Goal: Information Seeking & Learning: Learn about a topic

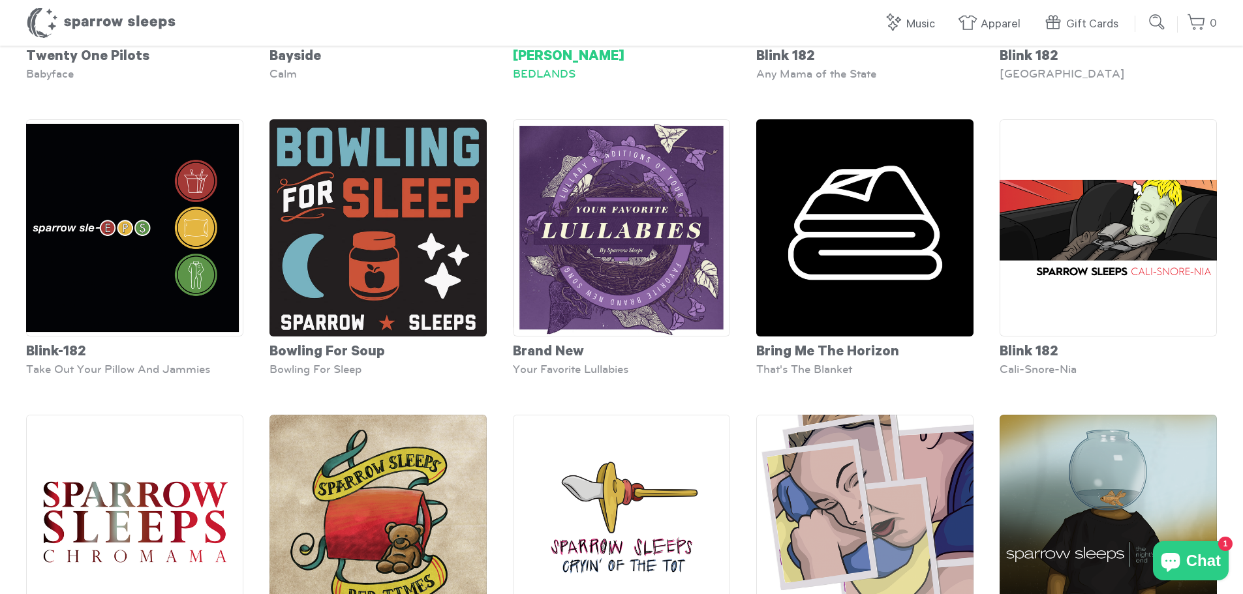
scroll to position [391, 0]
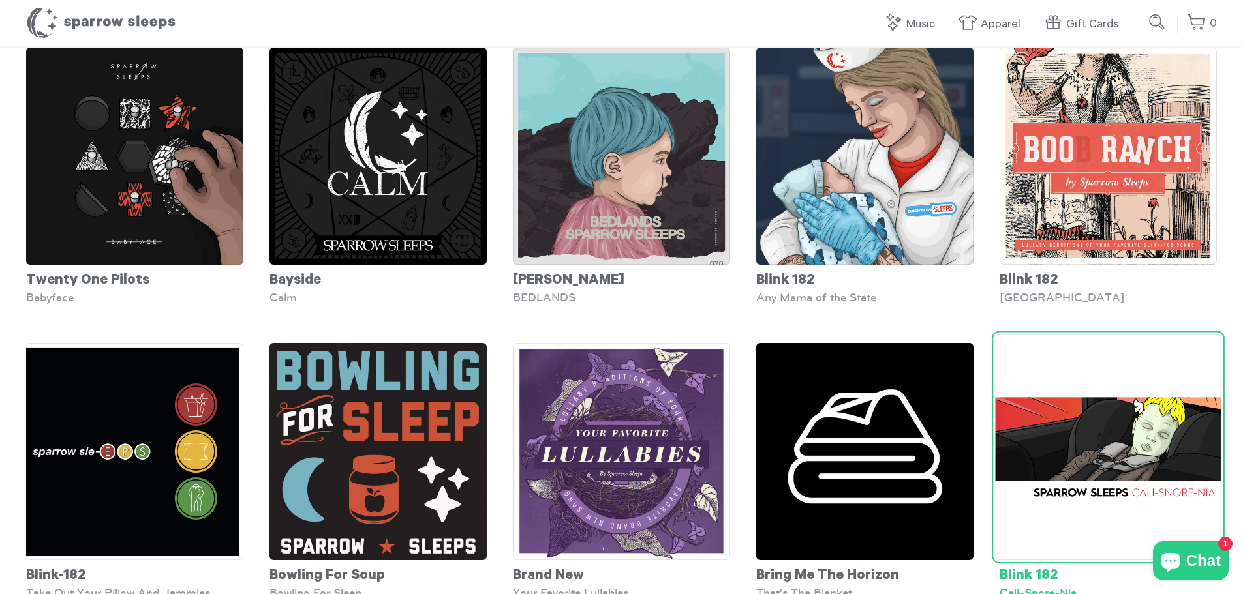
click at [1033, 446] on img at bounding box center [1108, 448] width 226 height 226
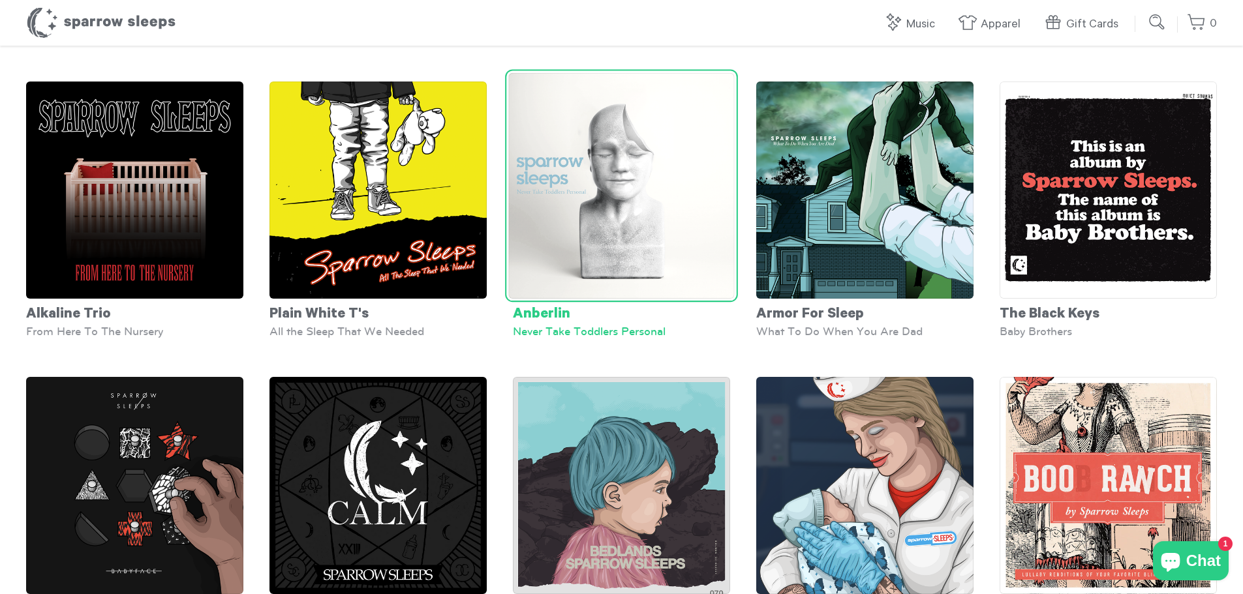
scroll to position [0, 0]
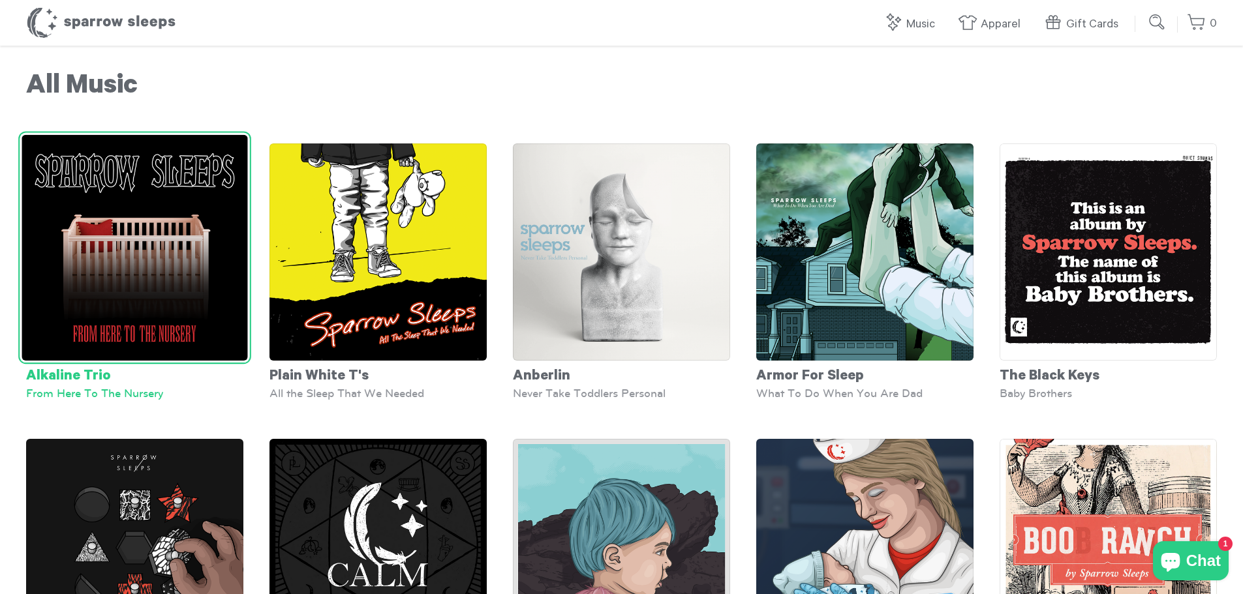
click at [110, 241] on img at bounding box center [135, 248] width 226 height 226
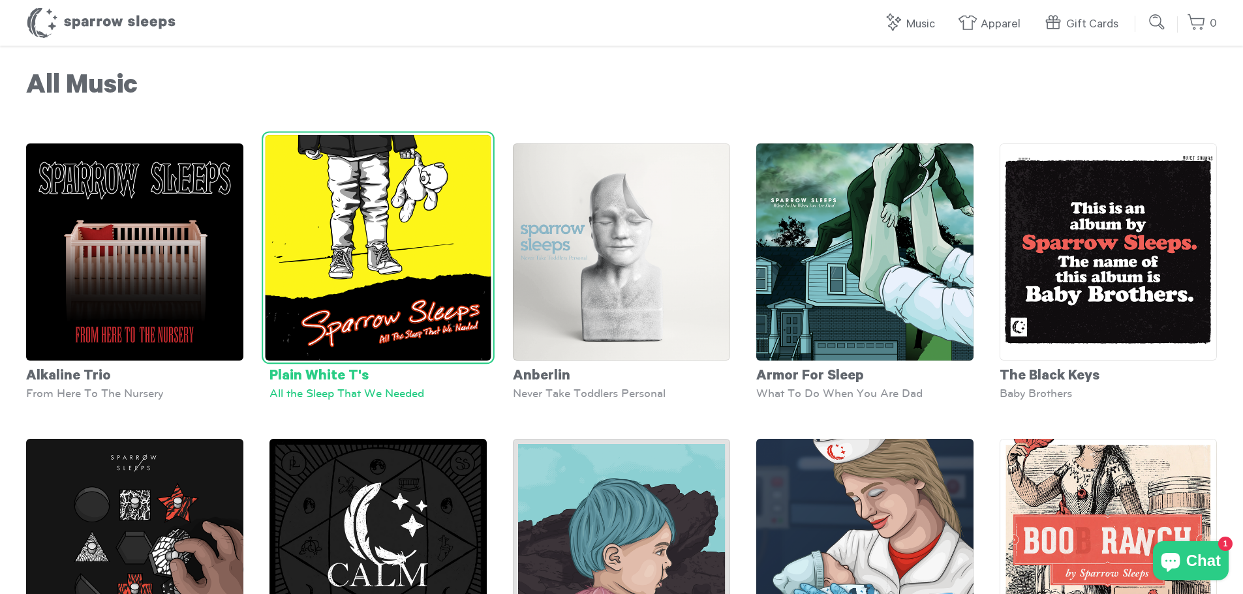
click at [401, 227] on img at bounding box center [378, 248] width 226 height 226
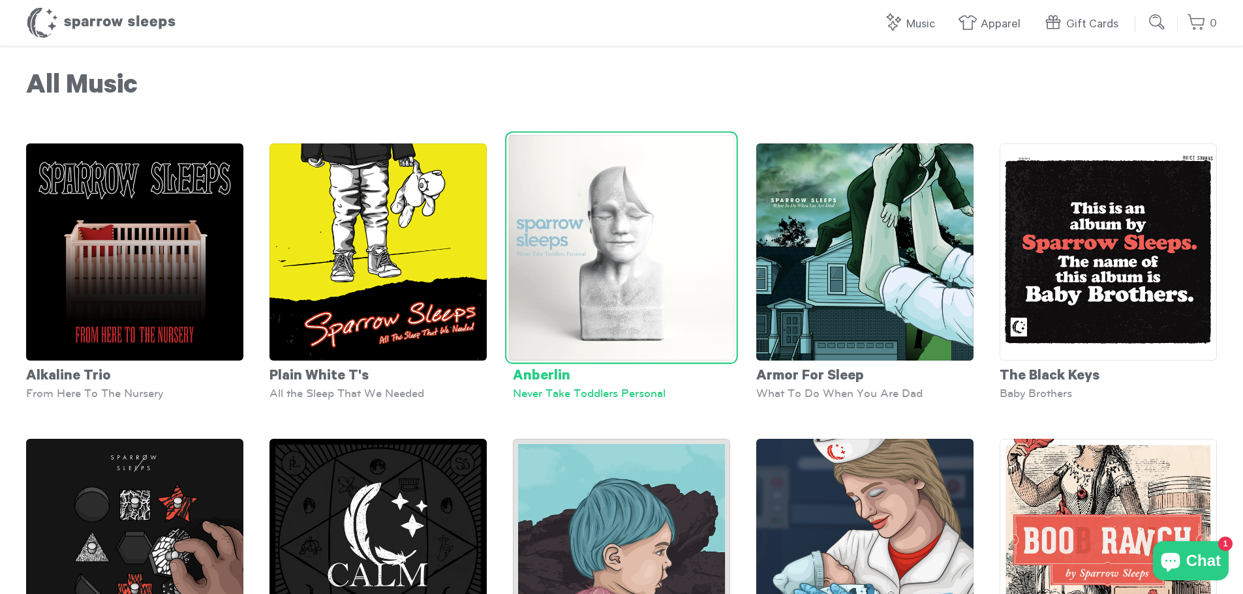
click at [600, 246] on img at bounding box center [621, 248] width 226 height 226
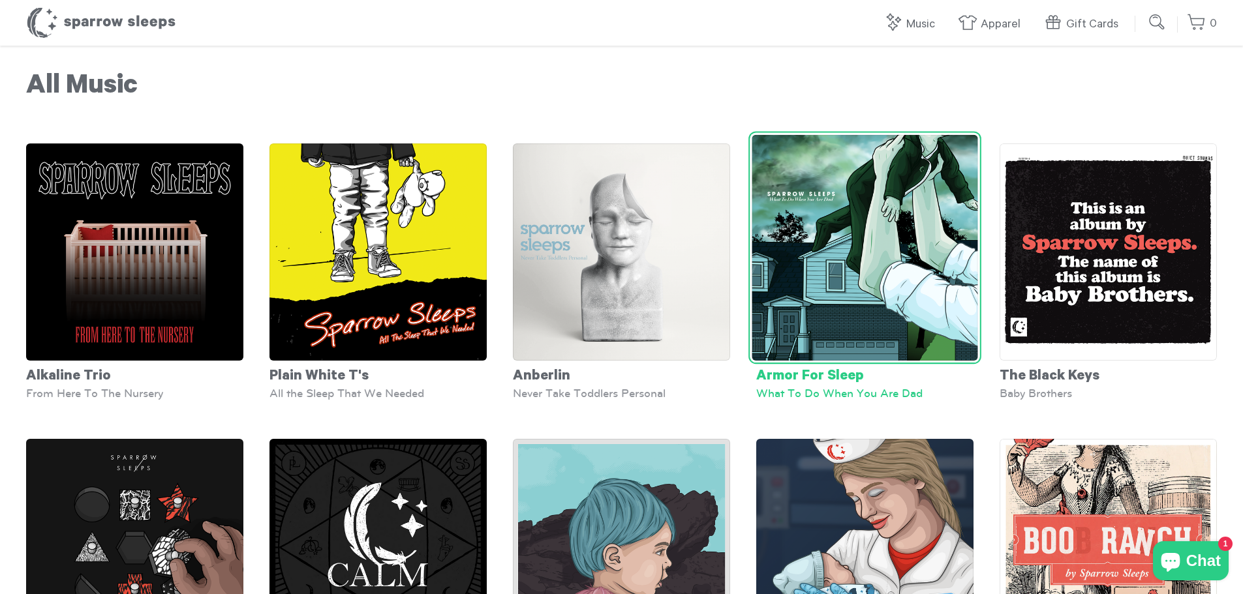
click at [885, 241] on img at bounding box center [865, 248] width 226 height 226
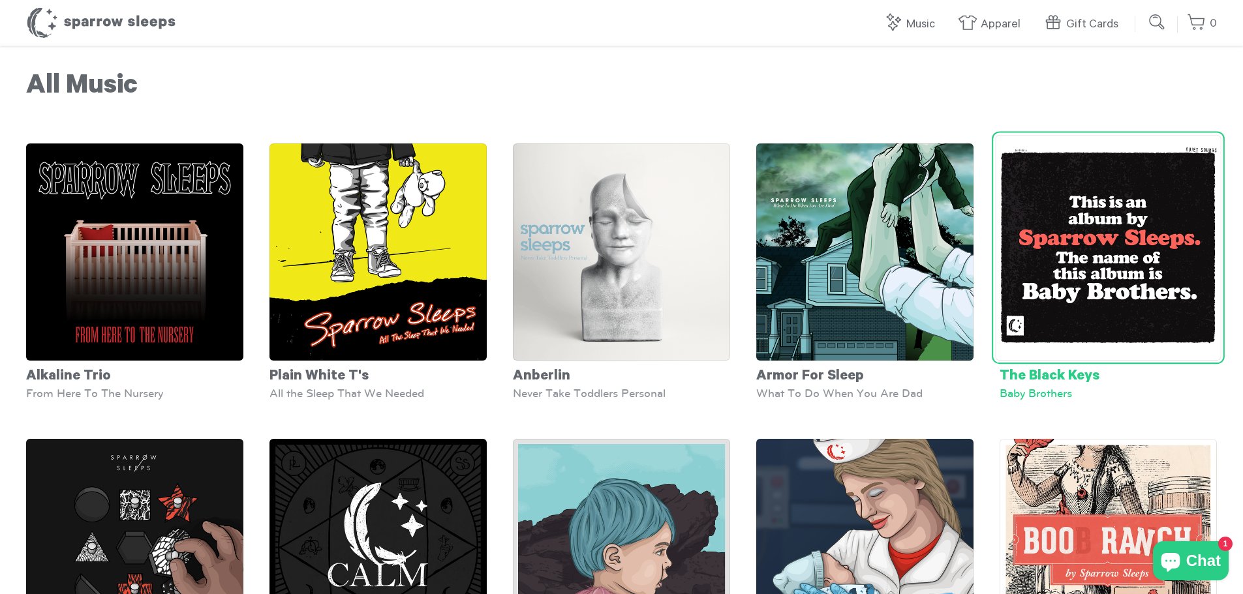
click at [1031, 255] on img at bounding box center [1108, 248] width 226 height 226
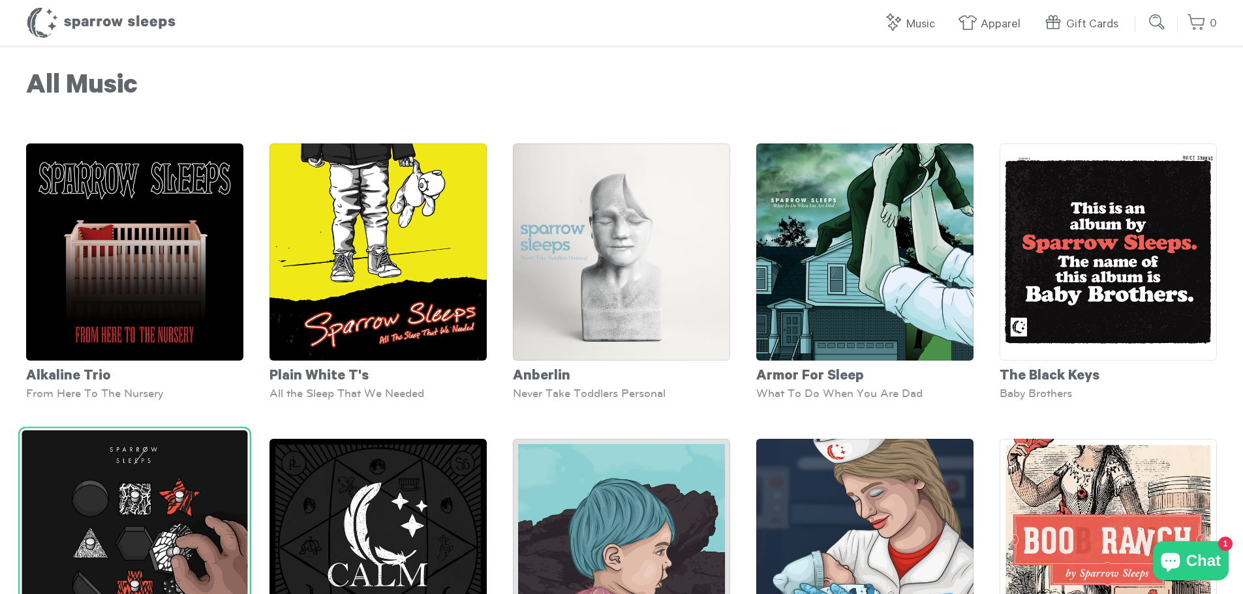
scroll to position [261, 0]
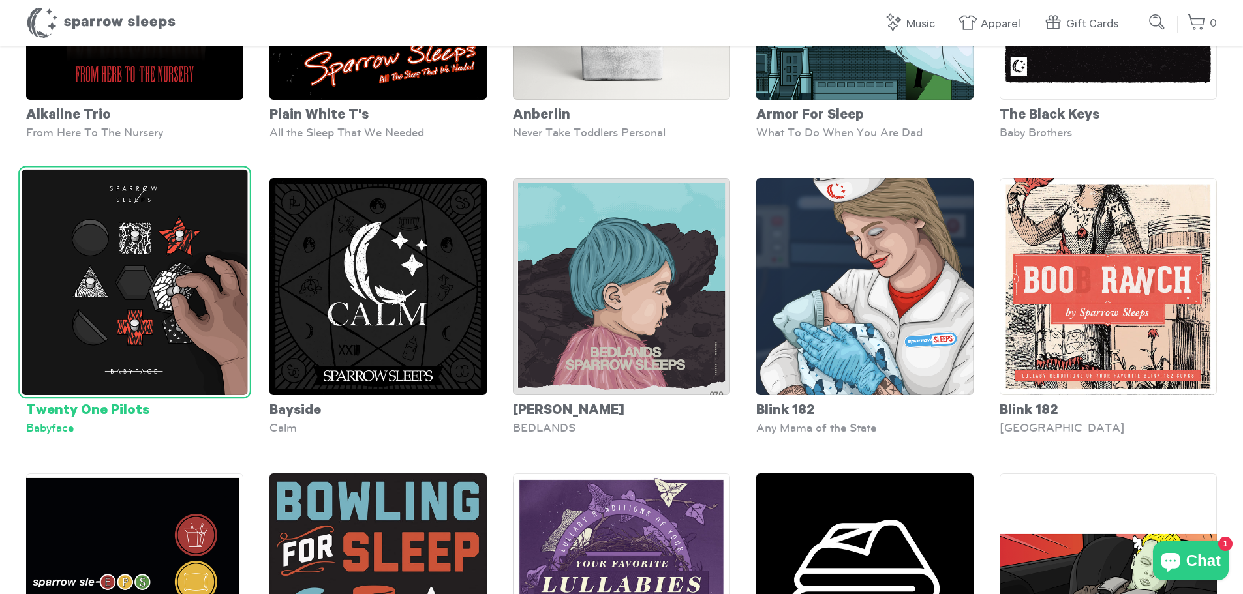
click at [174, 317] on img at bounding box center [135, 283] width 226 height 226
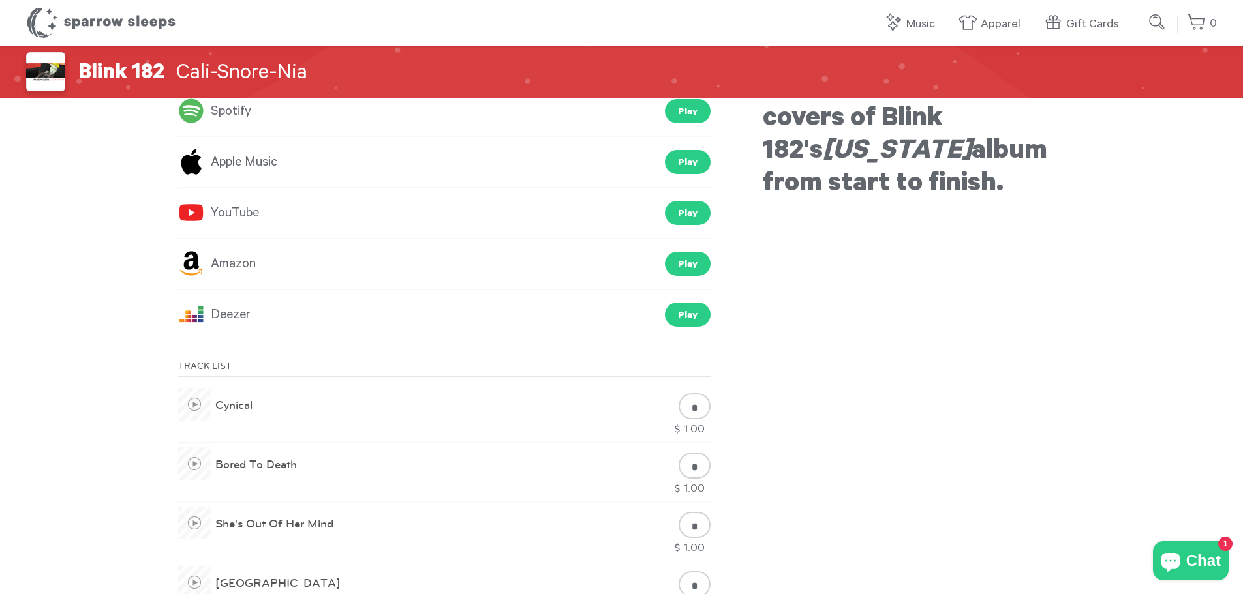
scroll to position [457, 0]
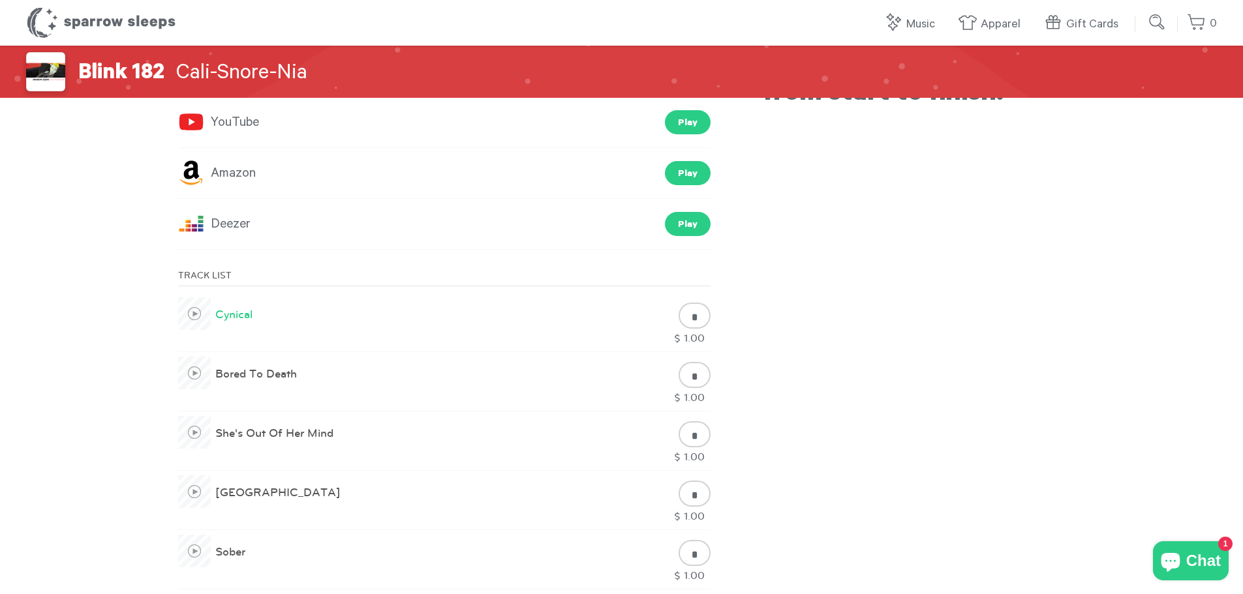
click at [192, 308] on span at bounding box center [194, 313] width 33 height 33
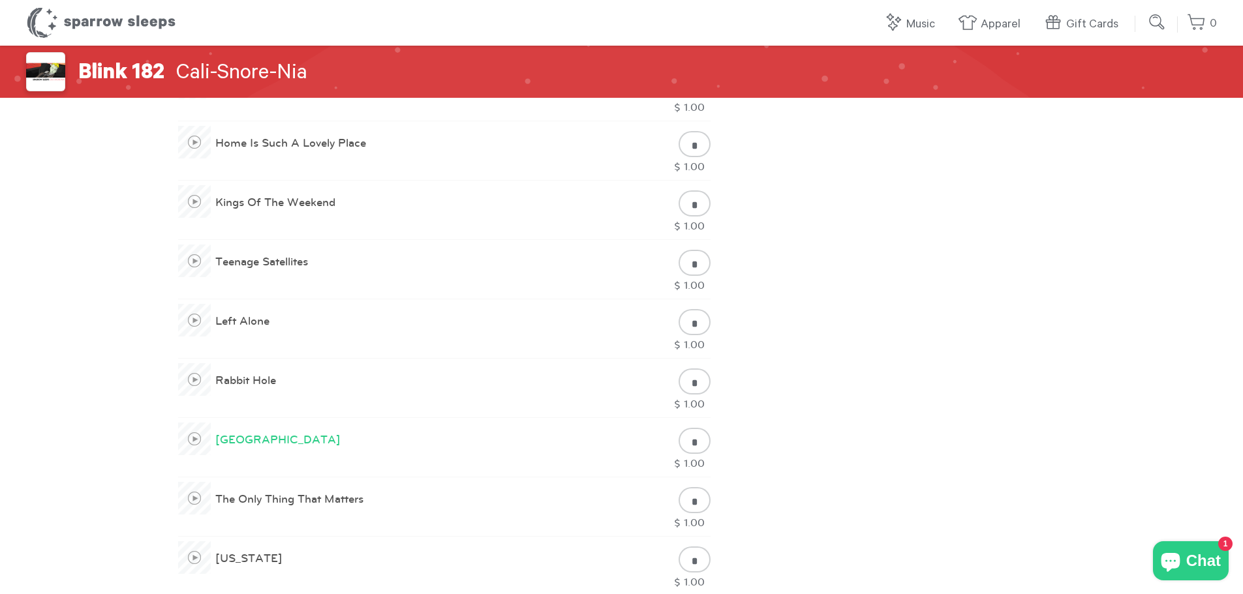
scroll to position [1305, 0]
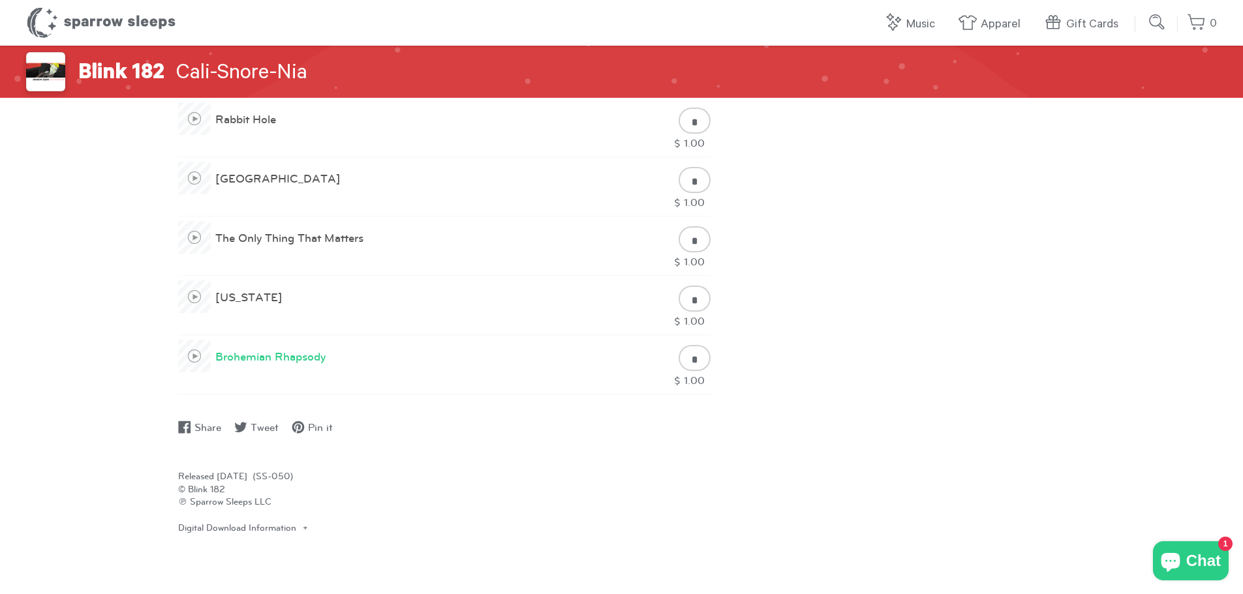
click at [196, 358] on span at bounding box center [194, 356] width 33 height 33
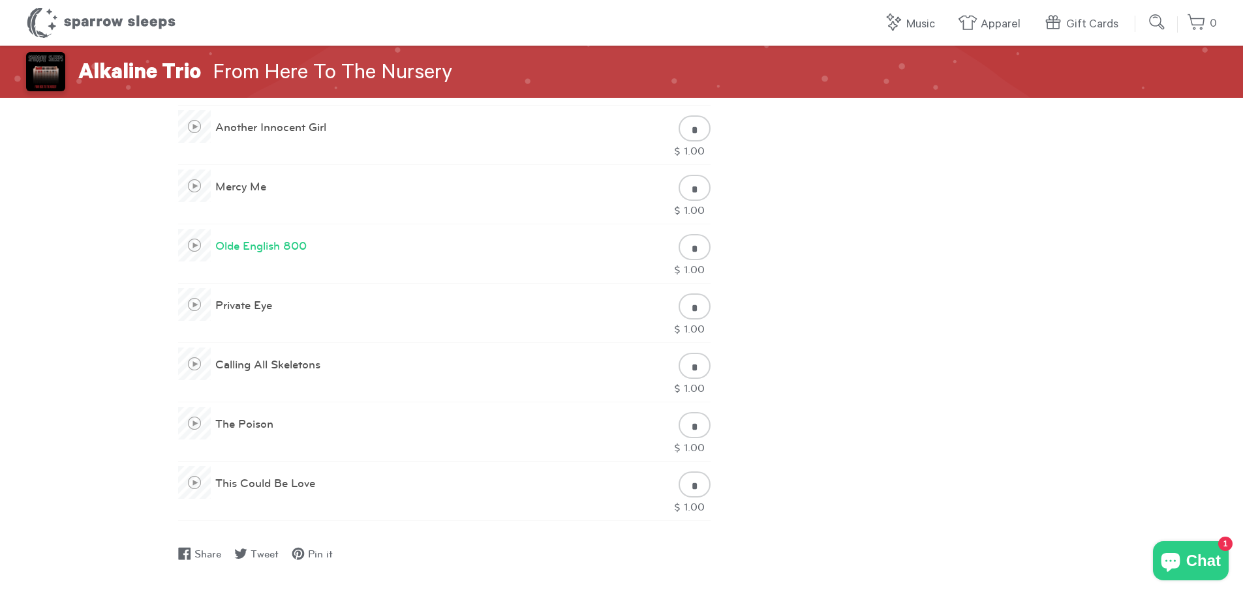
scroll to position [783, 0]
click at [190, 427] on span at bounding box center [194, 422] width 33 height 33
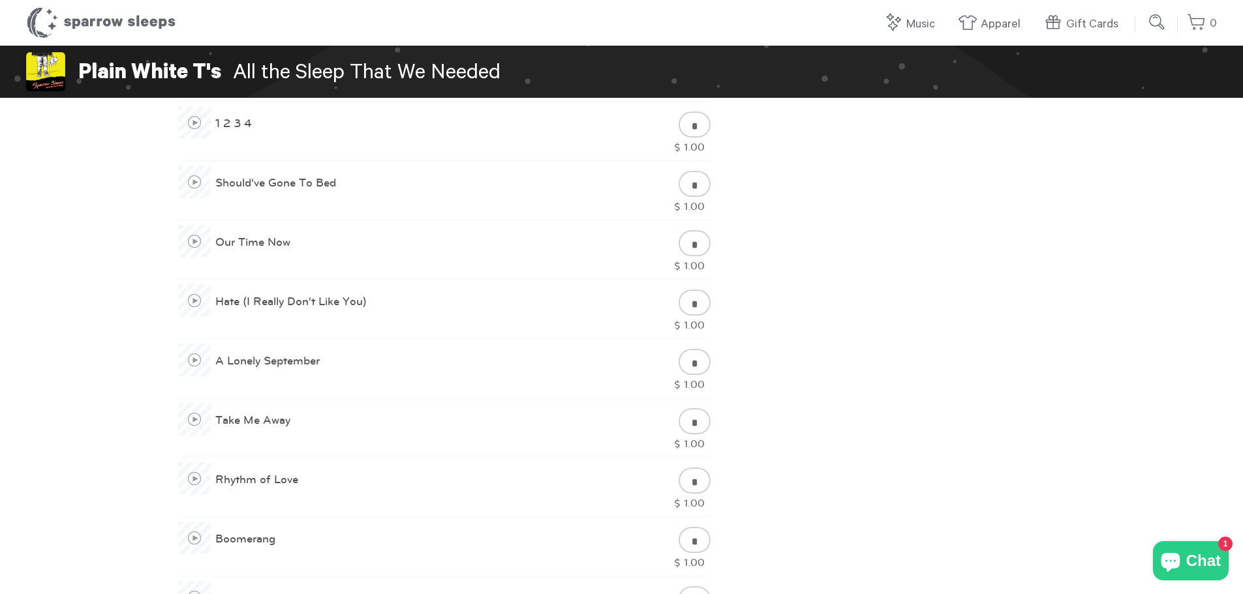
scroll to position [783, 0]
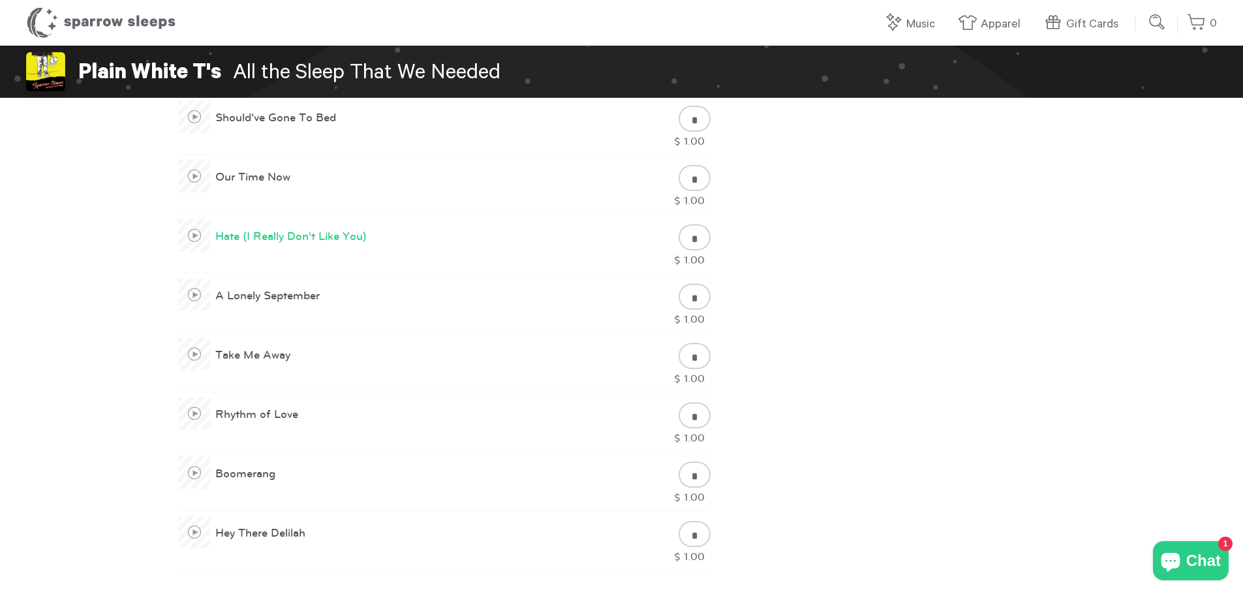
click at [198, 243] on span at bounding box center [194, 235] width 33 height 33
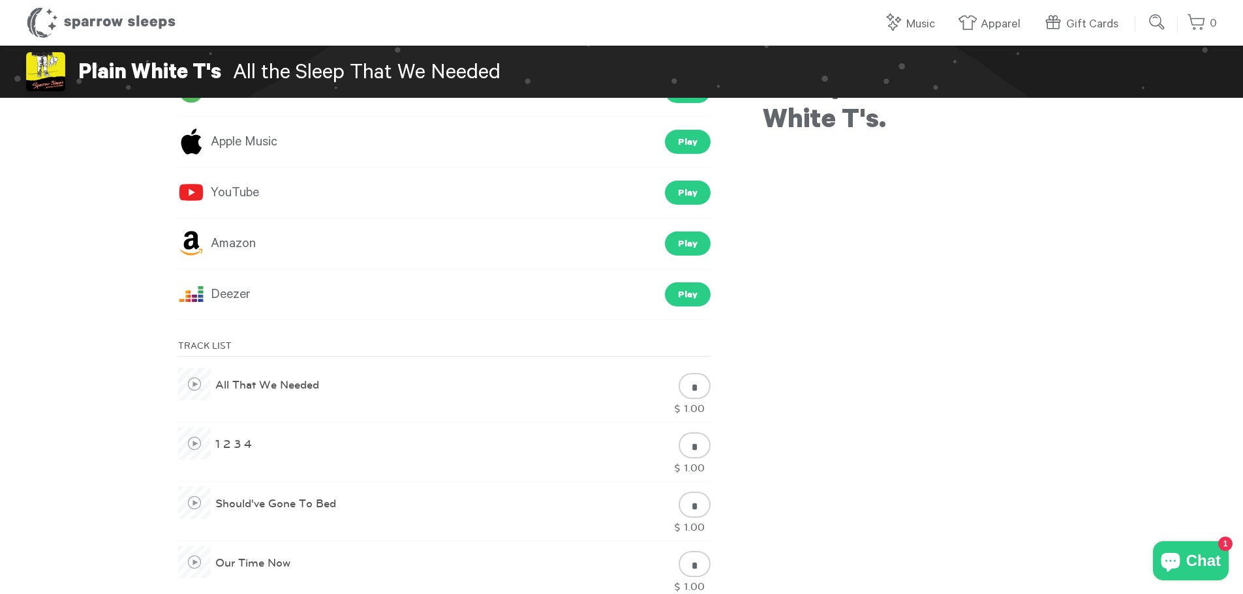
scroll to position [391, 0]
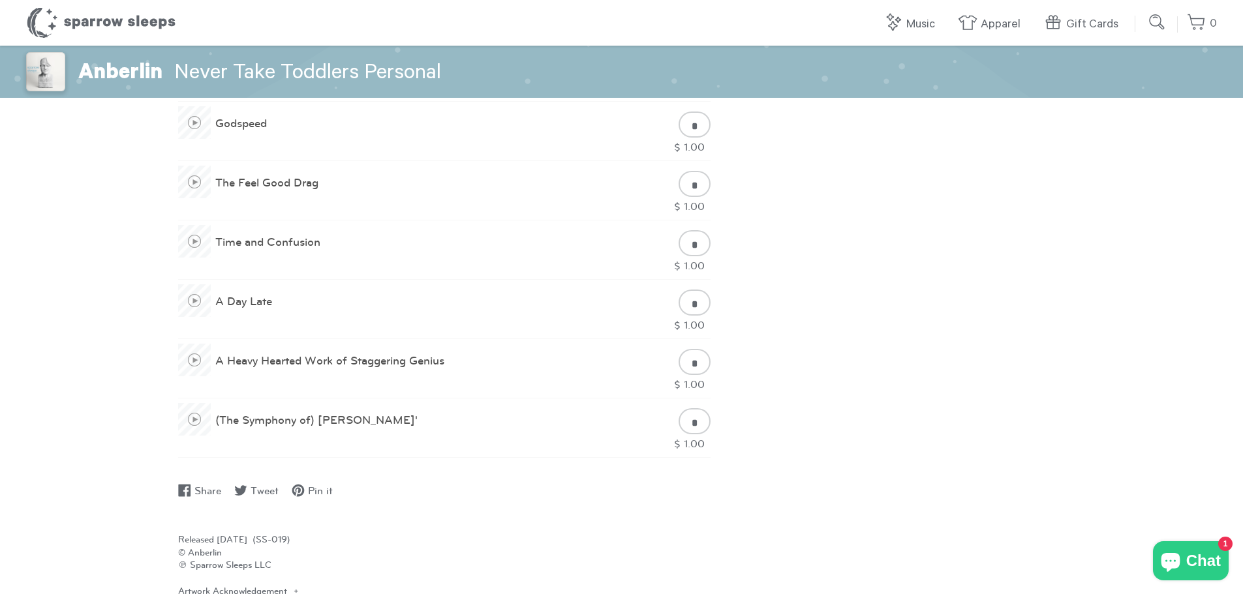
scroll to position [848, 0]
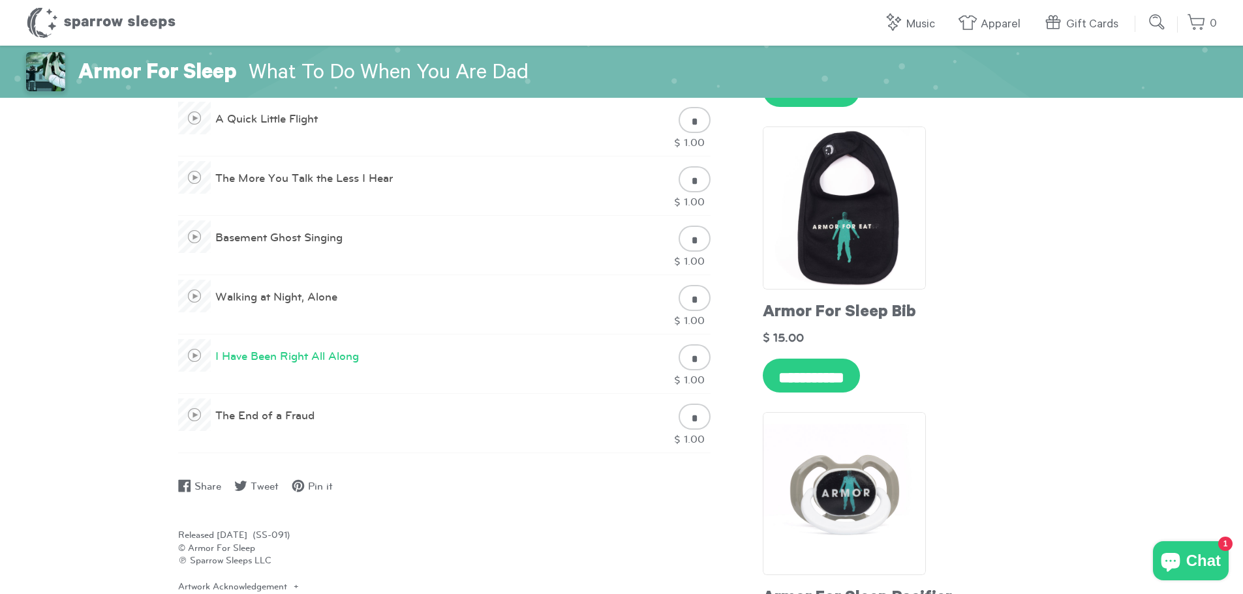
scroll to position [979, 0]
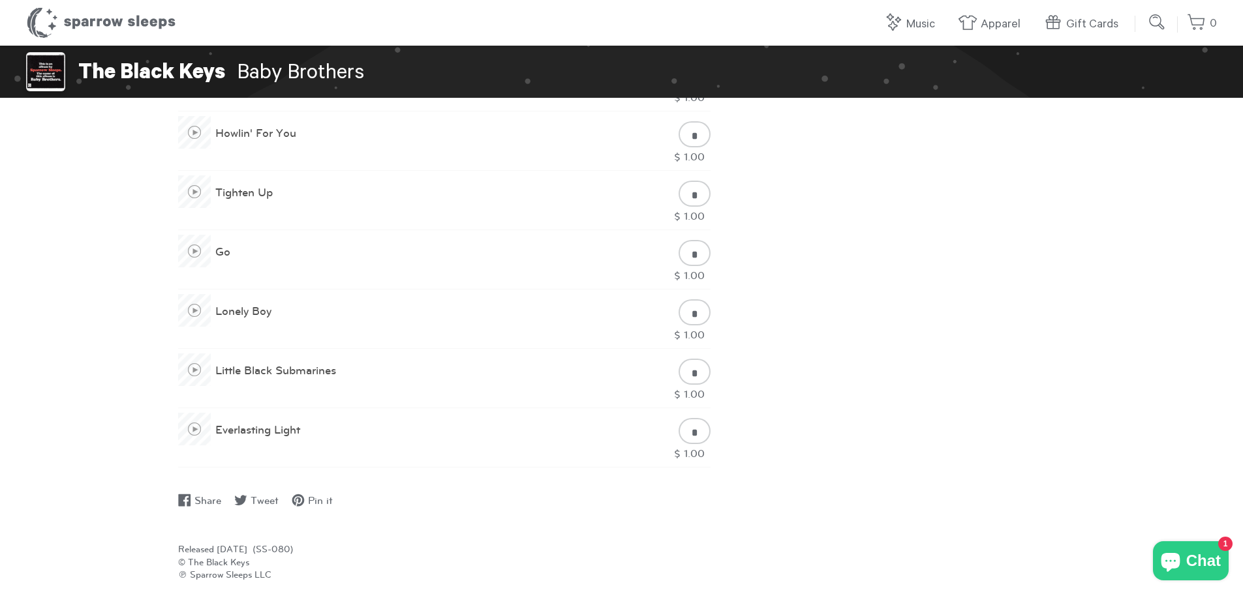
scroll to position [718, 0]
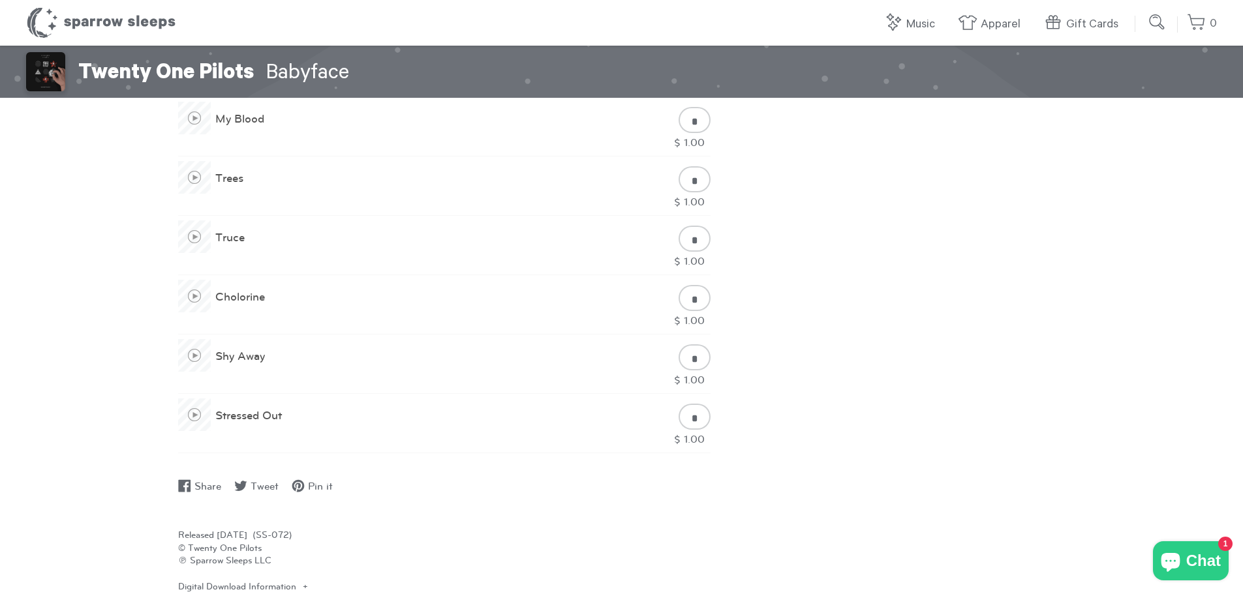
scroll to position [913, 0]
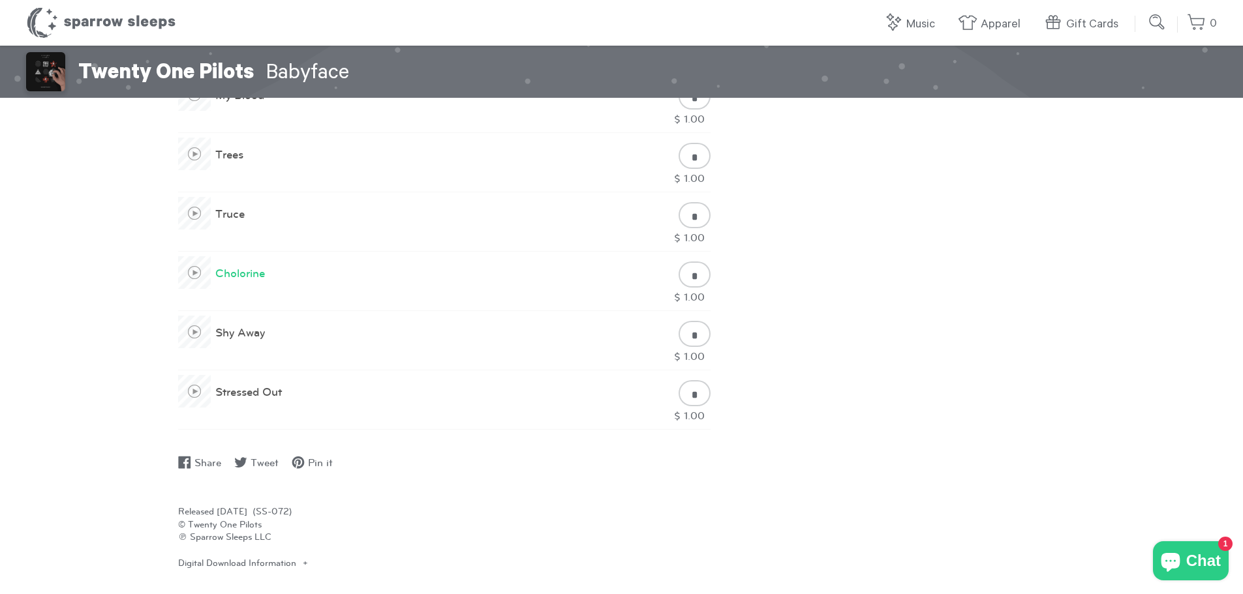
click at [202, 273] on span at bounding box center [194, 272] width 33 height 33
click at [198, 393] on span at bounding box center [194, 391] width 33 height 33
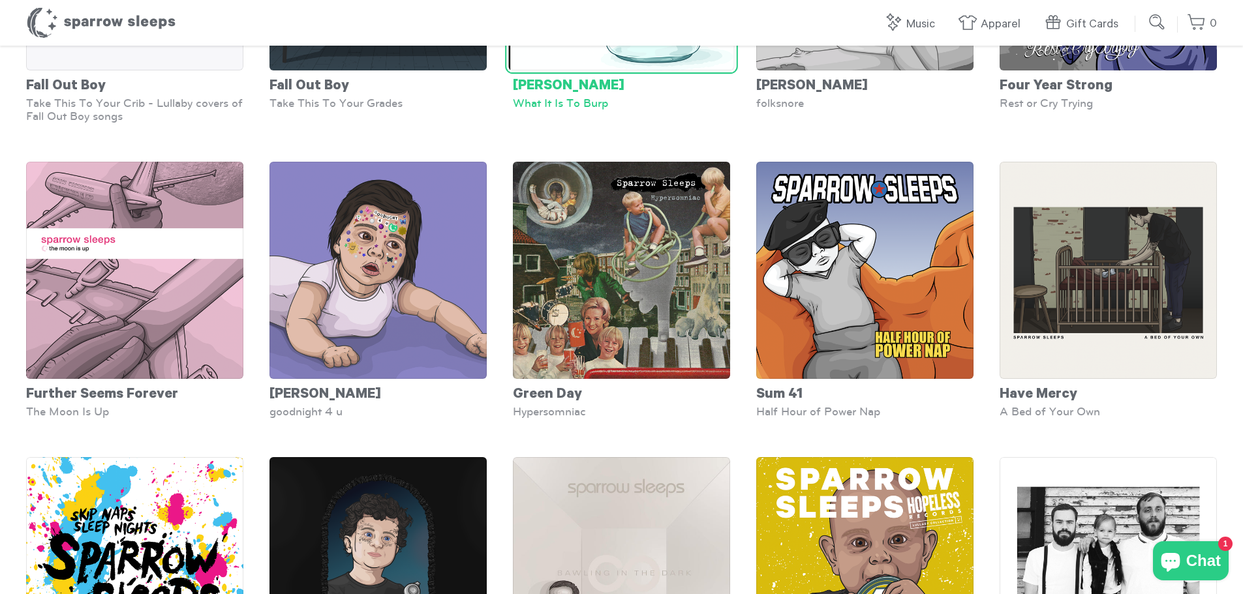
scroll to position [1827, 0]
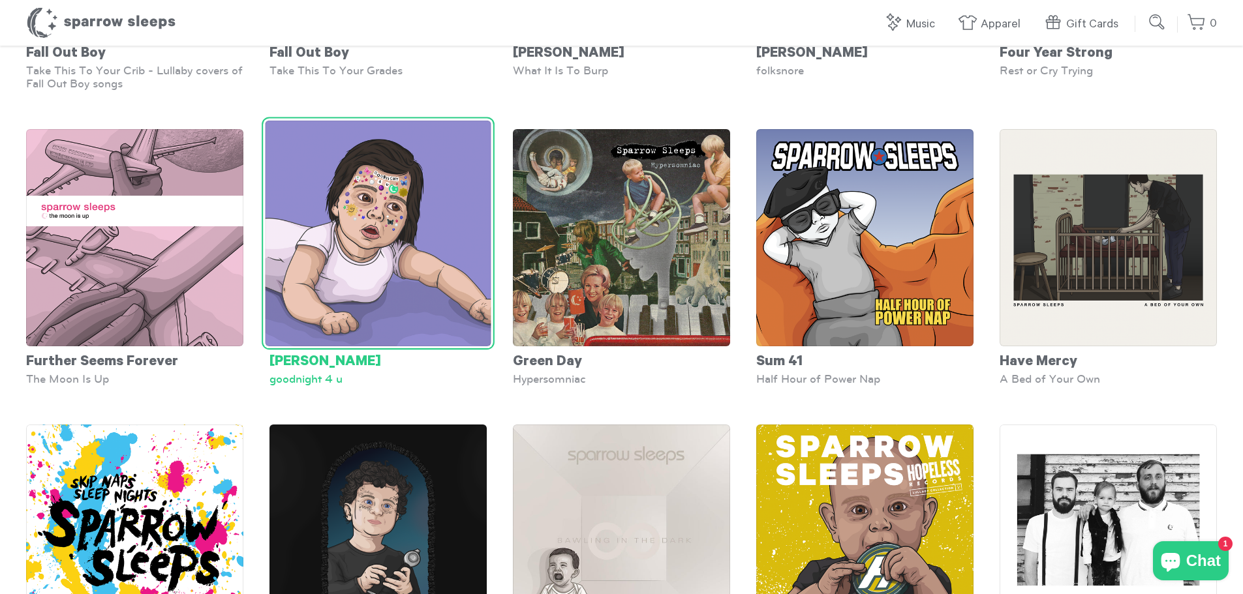
click at [434, 270] on img at bounding box center [378, 234] width 226 height 226
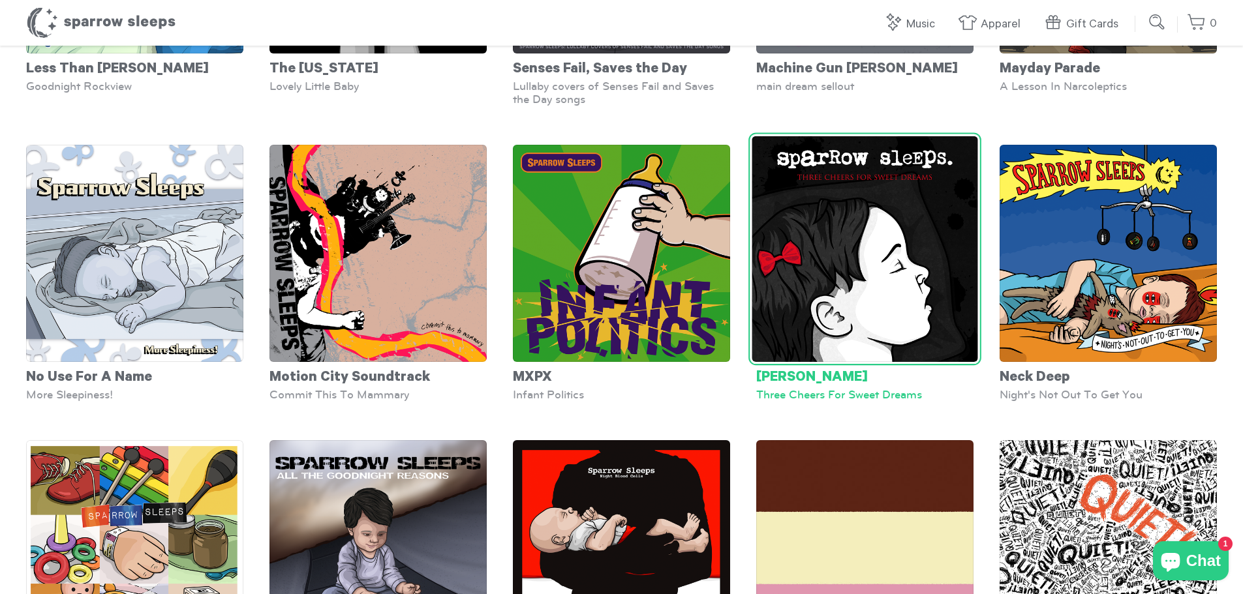
scroll to position [3001, 0]
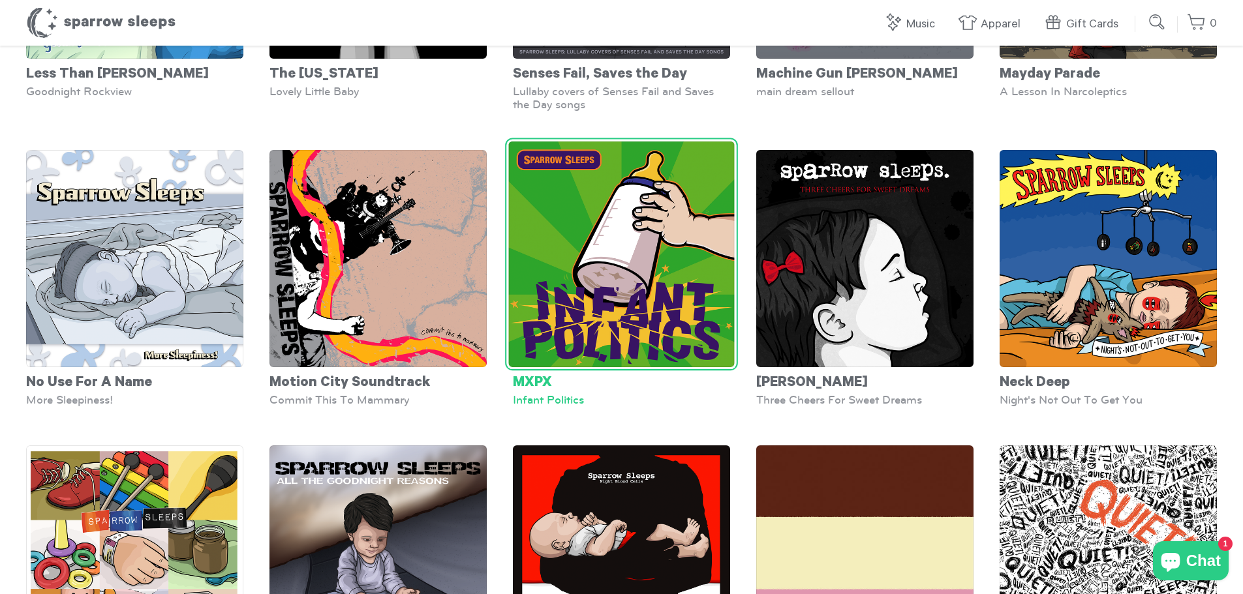
click at [656, 262] on img at bounding box center [621, 255] width 226 height 226
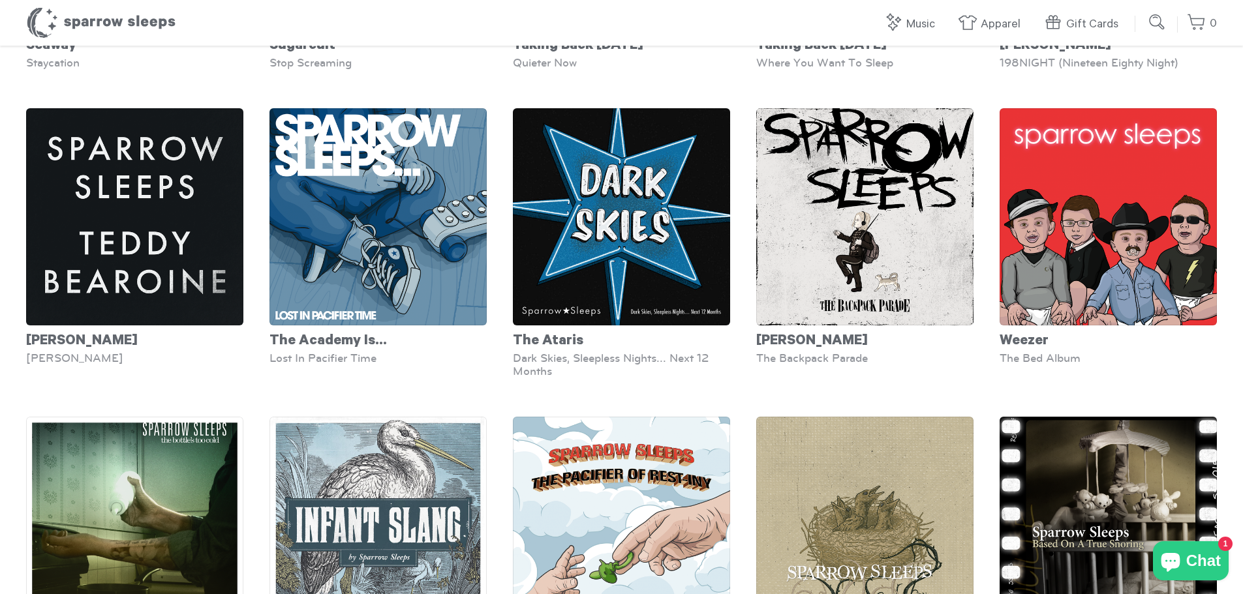
scroll to position [5088, 0]
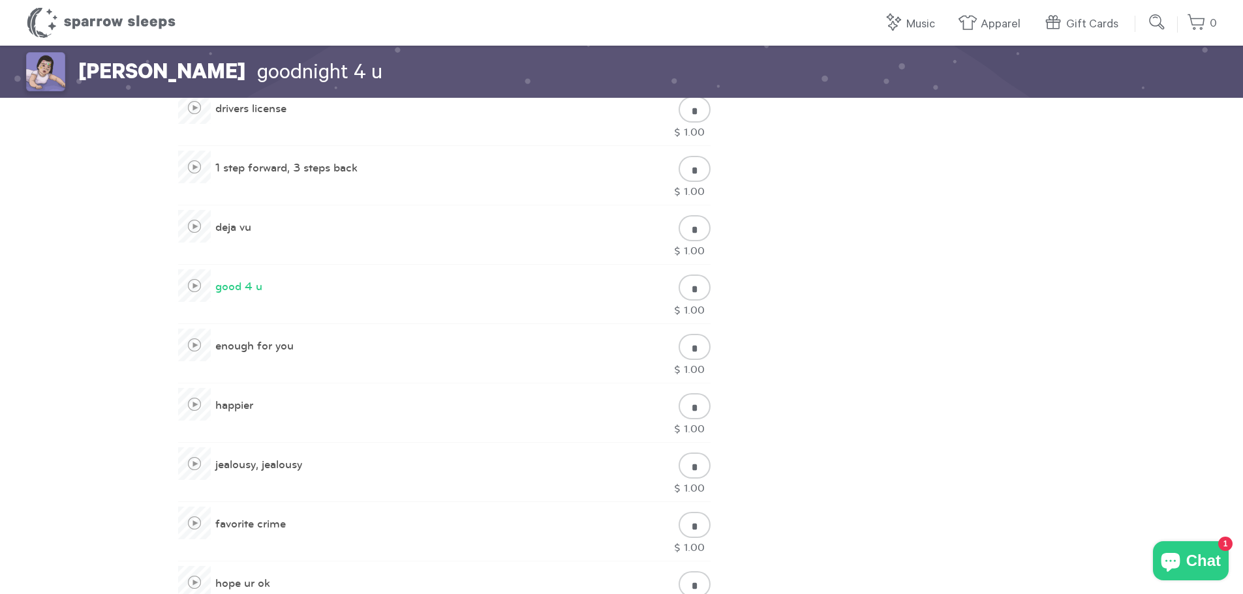
scroll to position [783, 0]
click at [198, 294] on span at bounding box center [194, 284] width 33 height 33
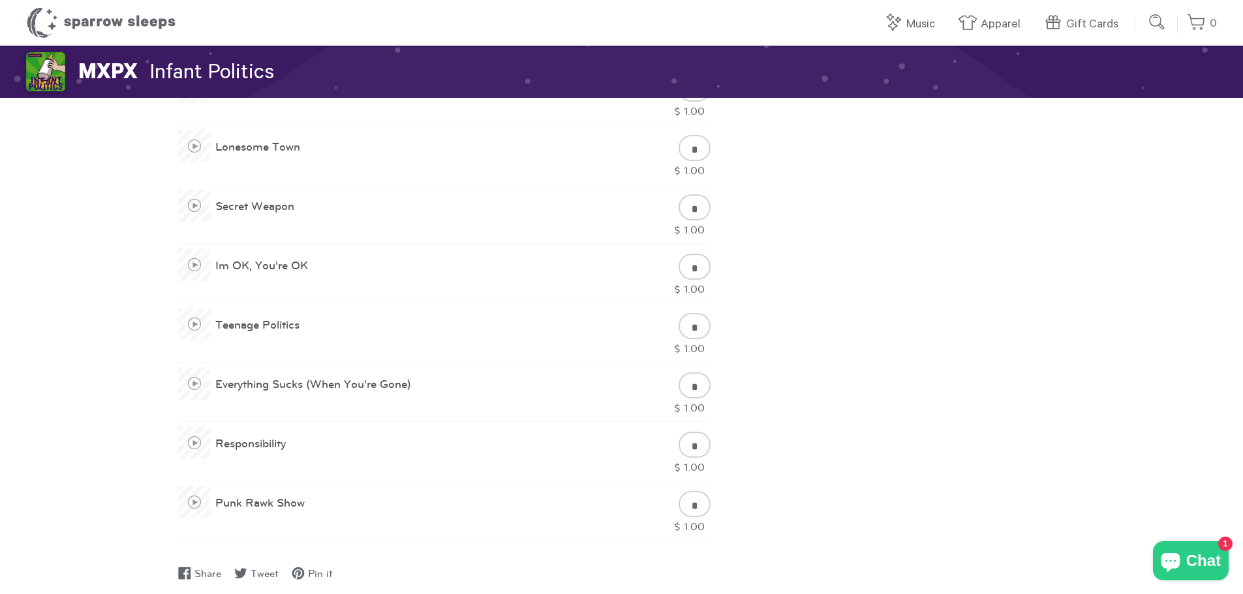
scroll to position [783, 0]
